Goal: Use online tool/utility: Utilize a website feature to perform a specific function

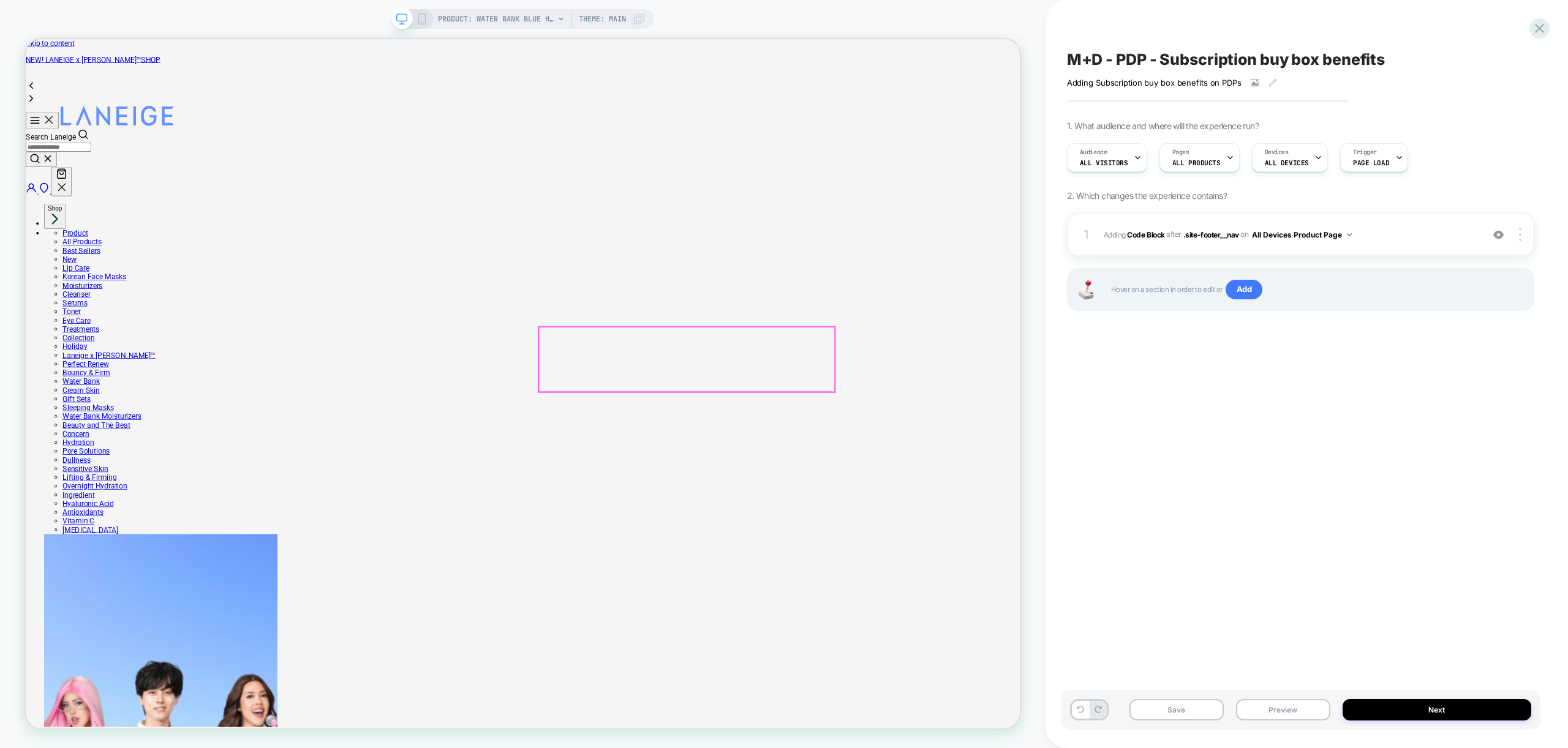
click at [1379, 237] on span "Adding Code Block AFTER .site-footer__nav .site-footer__nav on All Devices Prod…" at bounding box center [1290, 234] width 372 height 16
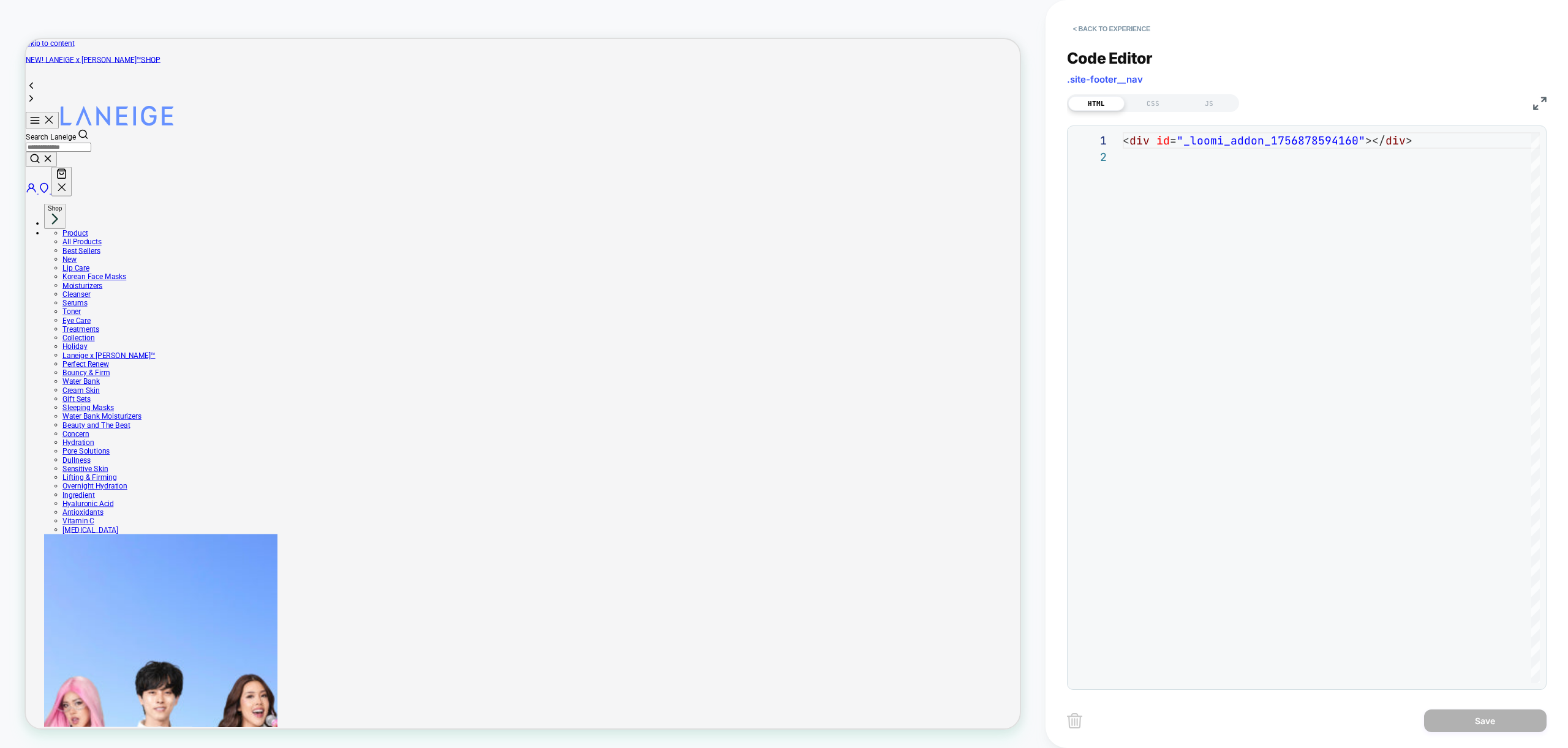
click at [1147, 92] on div "HTML CSS JS" at bounding box center [1306, 102] width 480 height 21
click at [1150, 100] on div "CSS" at bounding box center [1153, 104] width 56 height 15
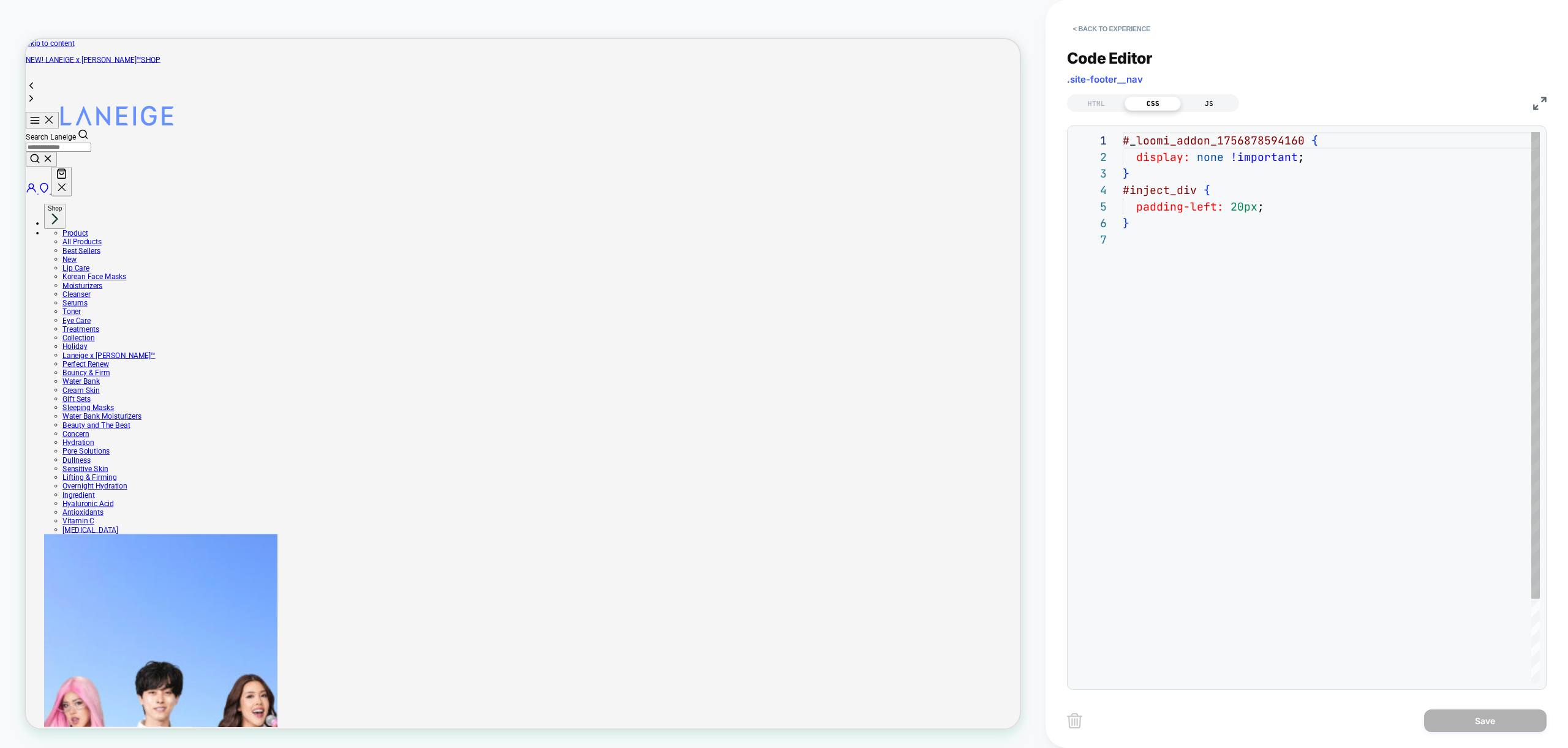
scroll to position [99, 0]
click at [1213, 104] on div "JS" at bounding box center [1209, 104] width 56 height 15
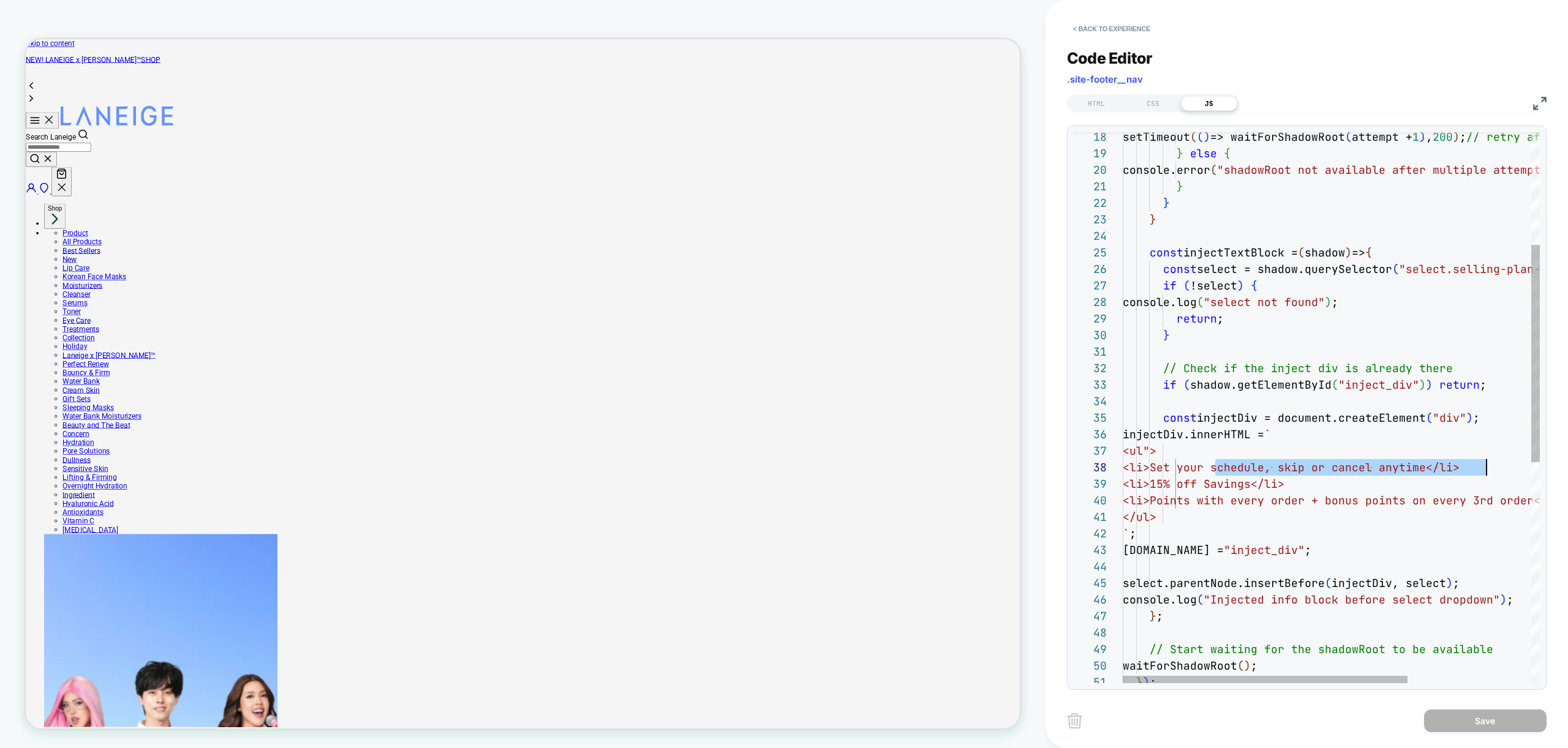
scroll to position [116, 363]
drag, startPoint x: 1218, startPoint y: 466, endPoint x: 1488, endPoint y: 466, distance: 270.0
click at [1488, 466] on div "setTimeout ( ( ) => waitForShadowRoot ( attempt + 1 ) , 200 ) ; // retry after …" at bounding box center [1421, 544] width 597 height 1394
type textarea "**********"
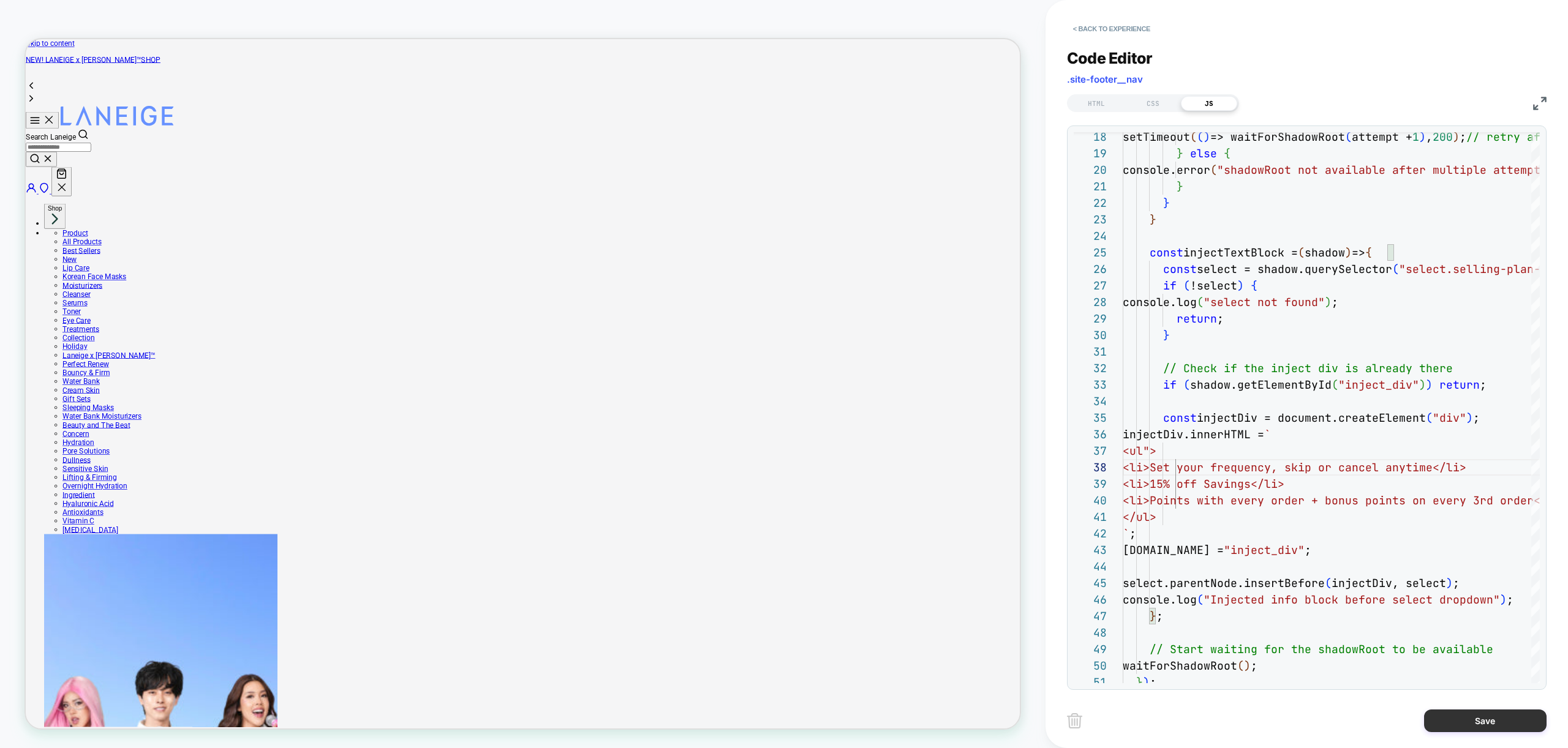
click at [1494, 721] on button "Save" at bounding box center [1485, 721] width 122 height 23
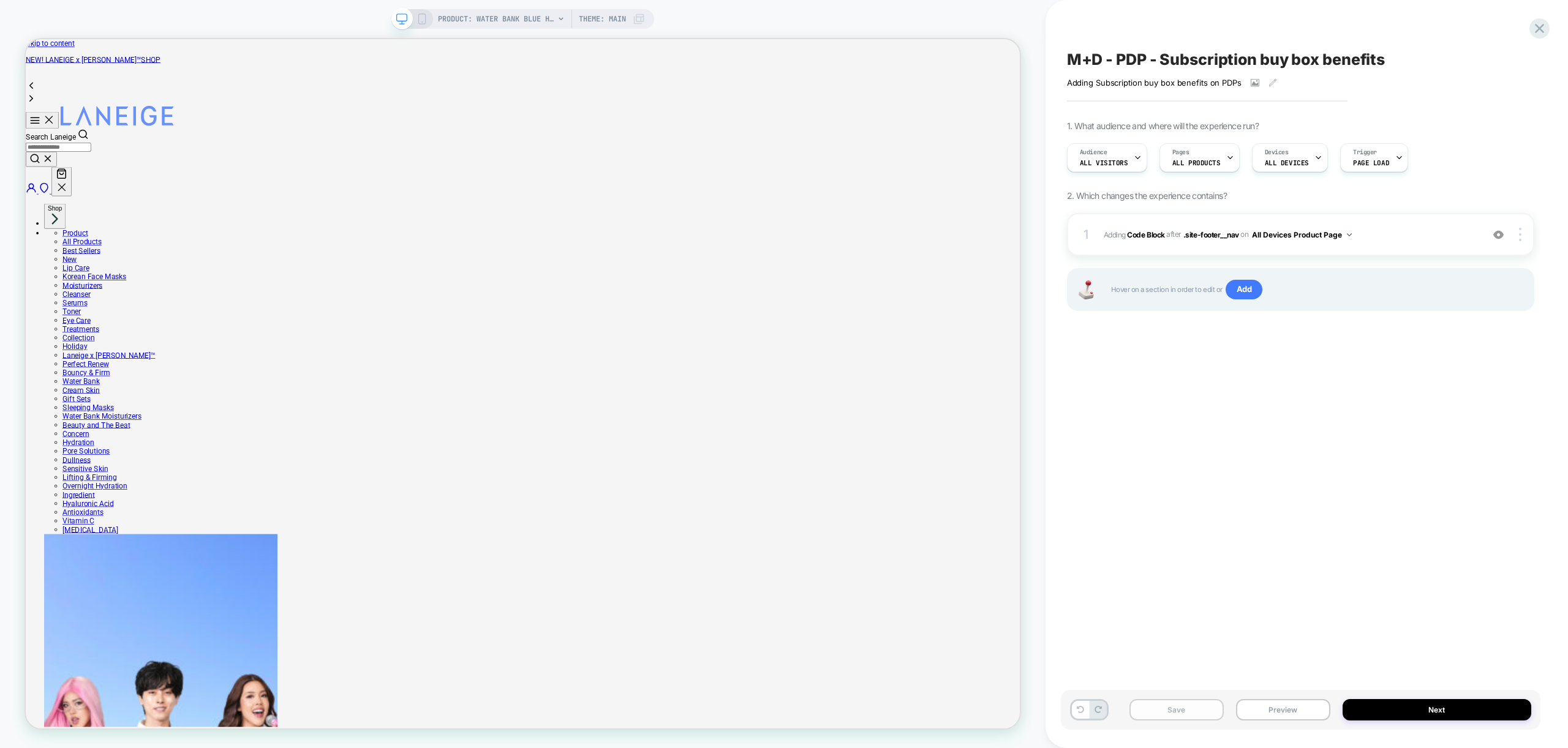
click at [1170, 711] on button "Save" at bounding box center [1176, 709] width 94 height 21
click at [1293, 711] on button "Preview" at bounding box center [1282, 709] width 94 height 21
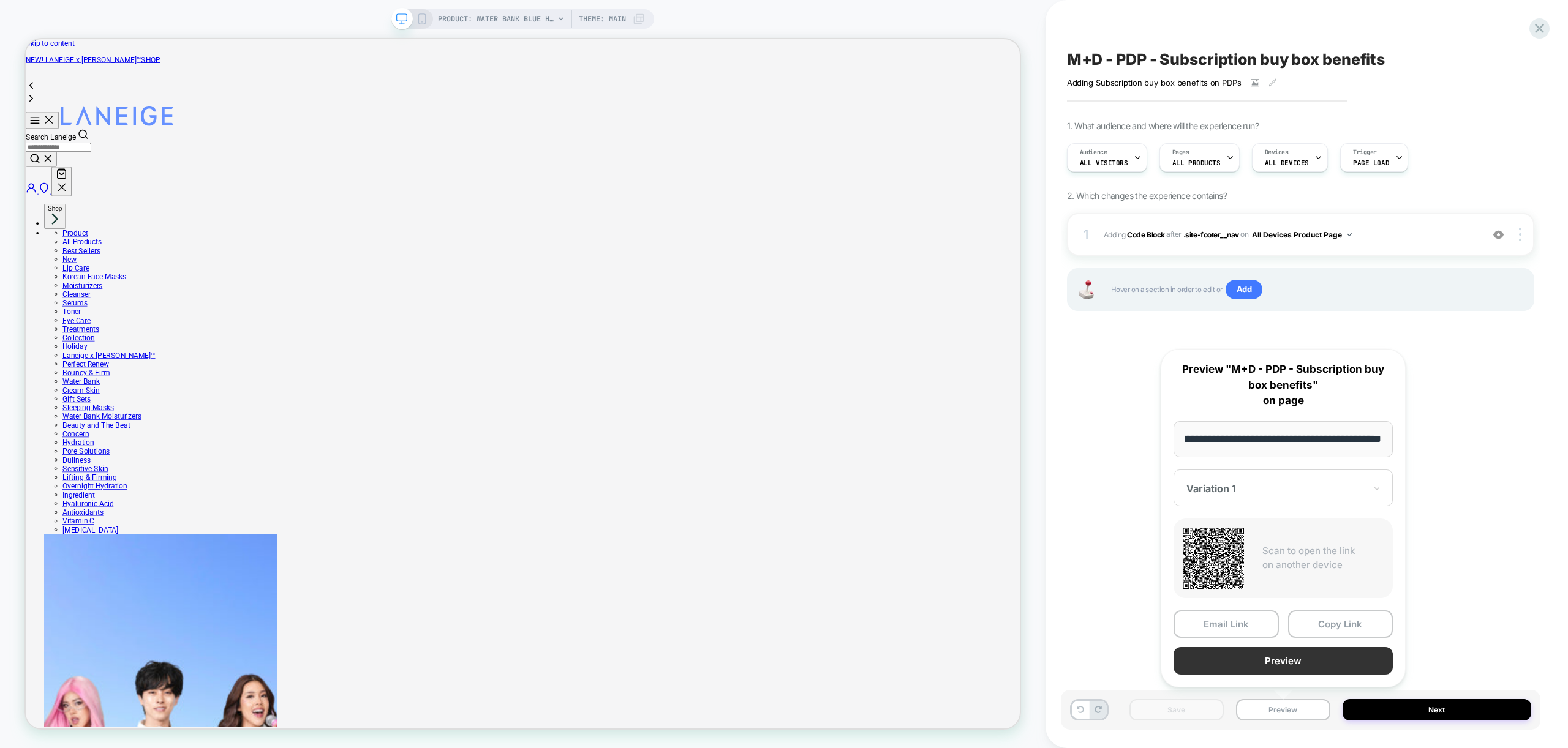
scroll to position [0, 0]
click at [1281, 655] on button "Preview" at bounding box center [1283, 661] width 220 height 27
